Goal: Task Accomplishment & Management: Manage account settings

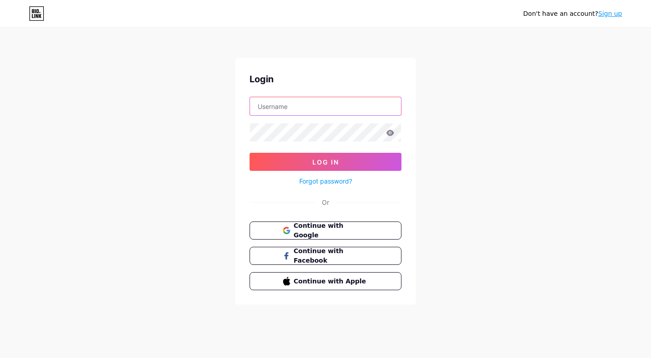
click at [293, 104] on input "text" at bounding box center [325, 106] width 151 height 18
type input "w"
type input "[EMAIL_ADDRESS][DOMAIN_NAME]"
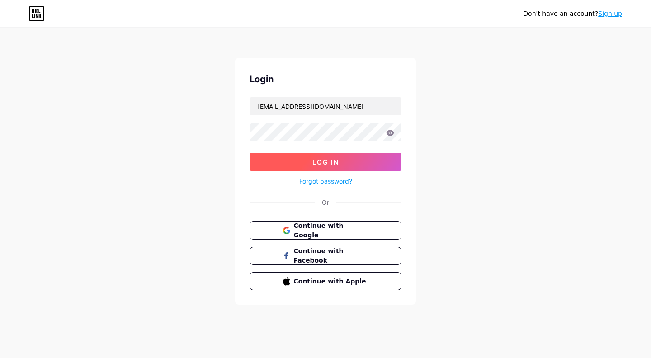
click at [325, 168] on button "Log In" at bounding box center [326, 162] width 152 height 18
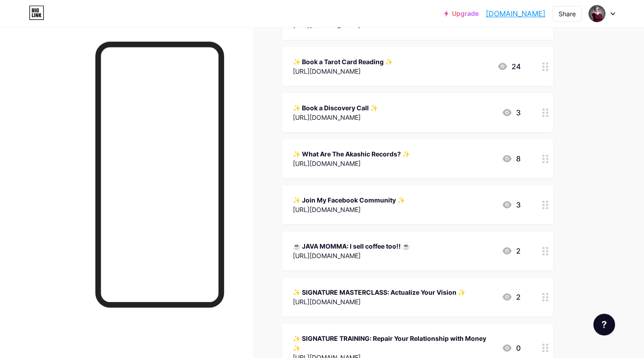
scroll to position [195, 0]
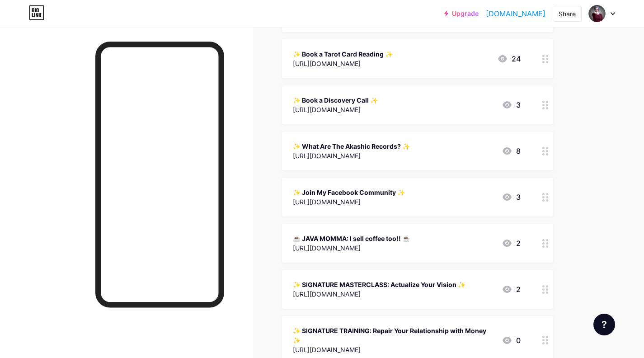
click at [544, 244] on circle at bounding box center [544, 243] width 2 height 2
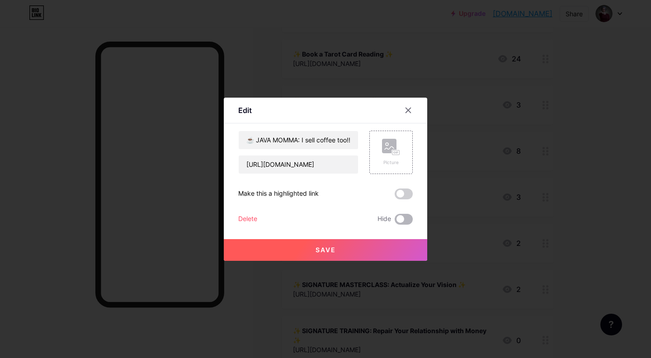
click at [409, 221] on span at bounding box center [404, 219] width 18 height 11
click at [395, 222] on input "checkbox" at bounding box center [395, 222] width 0 height 0
click at [355, 247] on button "Save" at bounding box center [325, 250] width 203 height 22
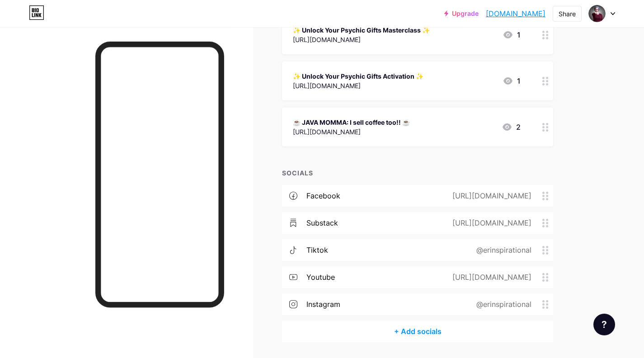
scroll to position [606, 0]
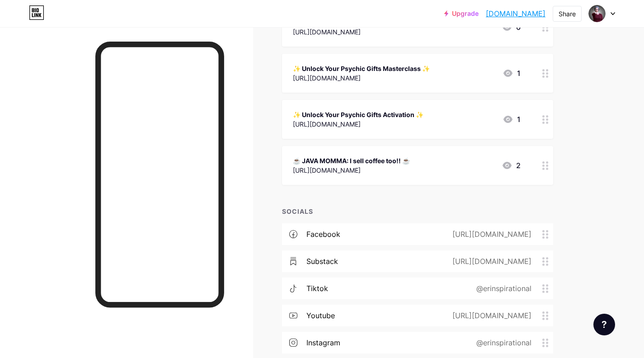
click at [547, 168] on circle at bounding box center [547, 169] width 2 height 2
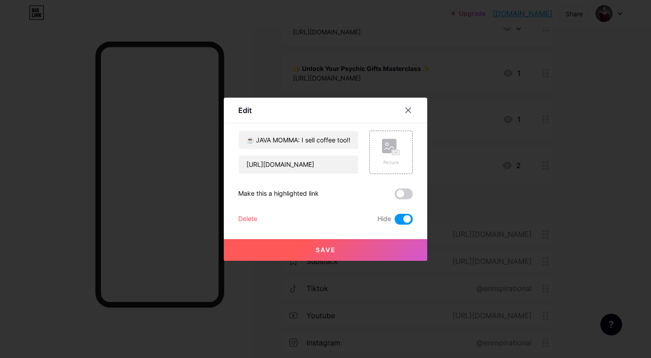
click at [246, 218] on div "Delete" at bounding box center [247, 219] width 19 height 11
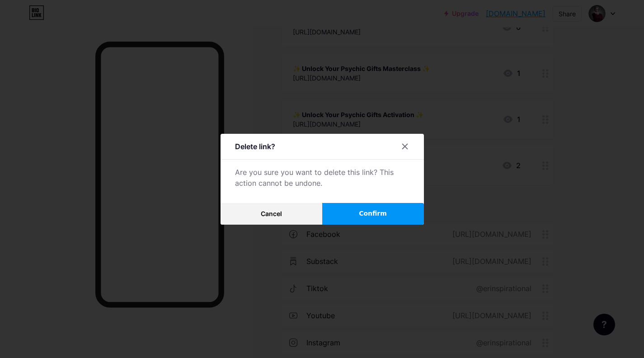
click at [394, 212] on button "Confirm" at bounding box center [373, 214] width 102 height 22
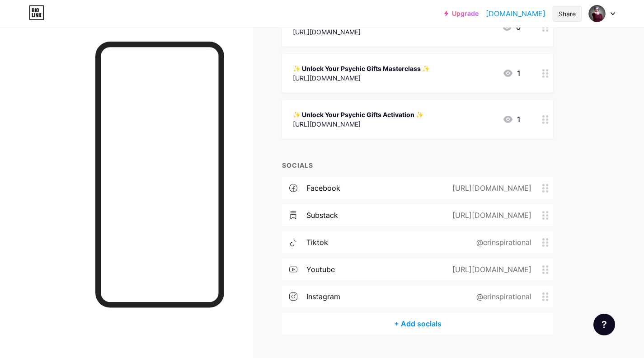
click at [572, 19] on div "Share" at bounding box center [567, 14] width 29 height 16
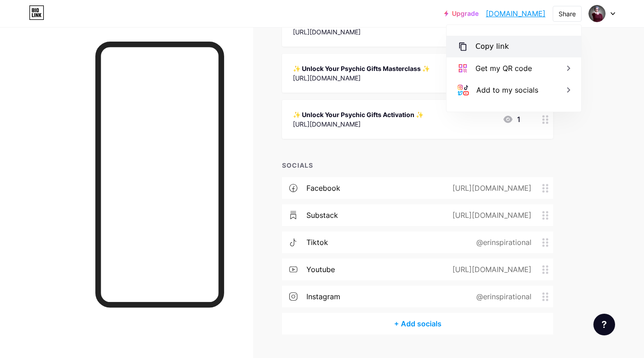
click at [497, 43] on div "Copy link" at bounding box center [492, 46] width 33 height 11
